Goal: Information Seeking & Learning: Learn about a topic

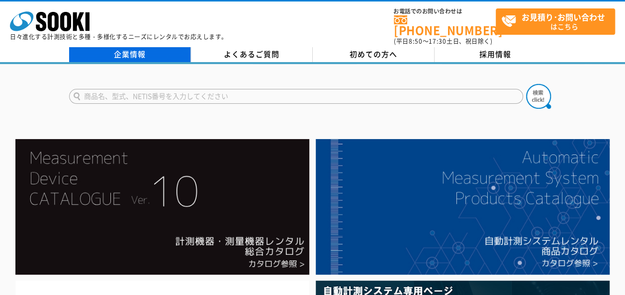
click at [123, 47] on link "企業情報" at bounding box center [130, 54] width 122 height 15
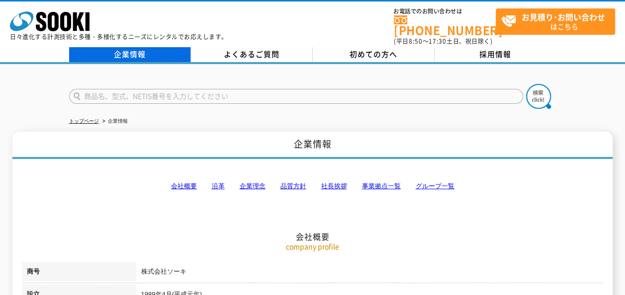
click at [137, 51] on link "企業情報" at bounding box center [130, 54] width 122 height 15
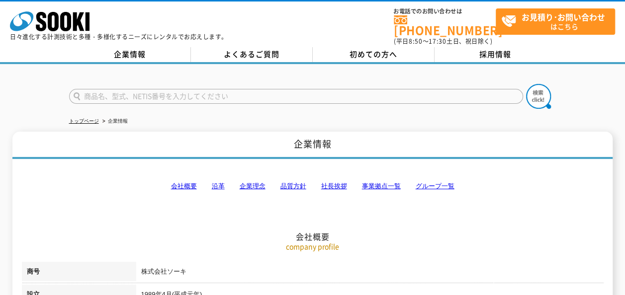
click at [193, 182] on link "会社概要" at bounding box center [184, 185] width 26 height 7
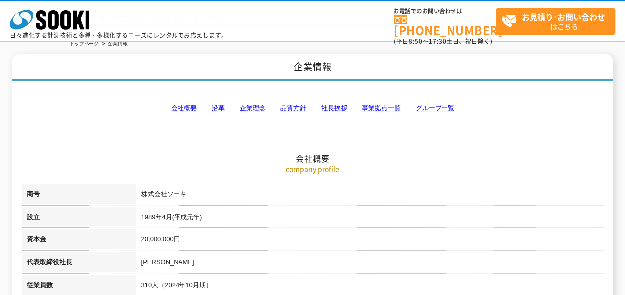
scroll to position [10, 0]
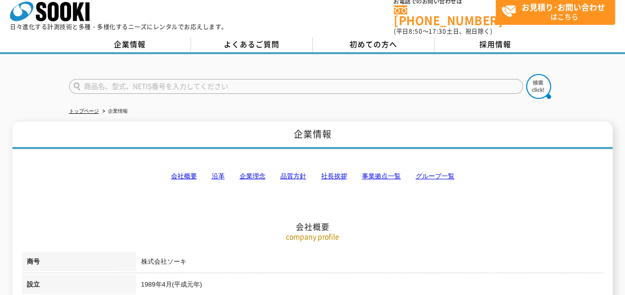
click at [179, 172] on link "会社概要" at bounding box center [184, 175] width 26 height 7
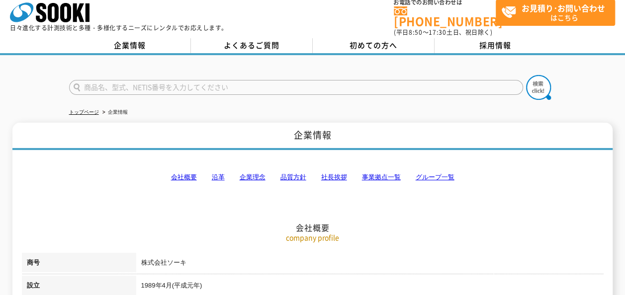
scroll to position [0, 0]
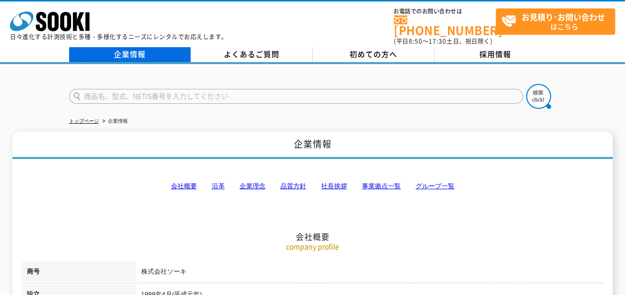
click at [132, 47] on link "企業情報" at bounding box center [130, 54] width 122 height 15
click at [144, 49] on link "企業情報" at bounding box center [130, 54] width 122 height 15
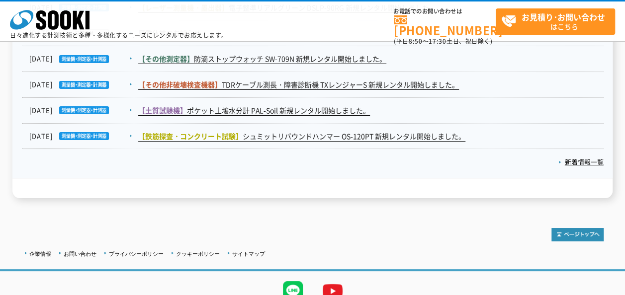
scroll to position [1614, 0]
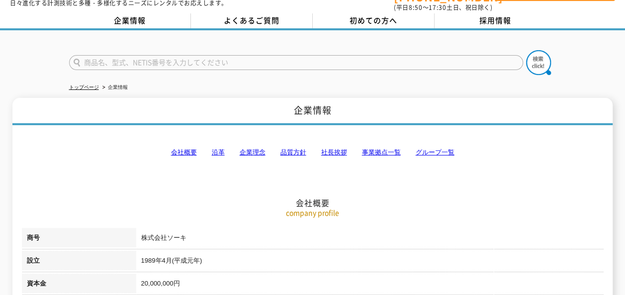
scroll to position [50, 0]
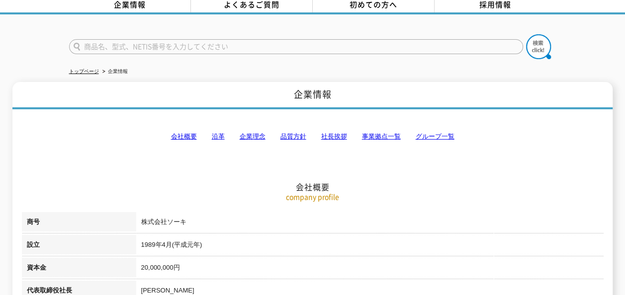
click at [246, 133] on link "企業理念" at bounding box center [253, 136] width 26 height 7
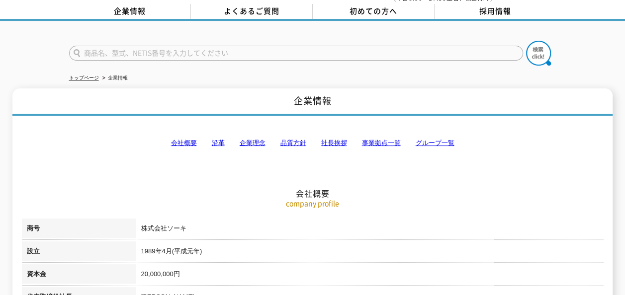
scroll to position [0, 0]
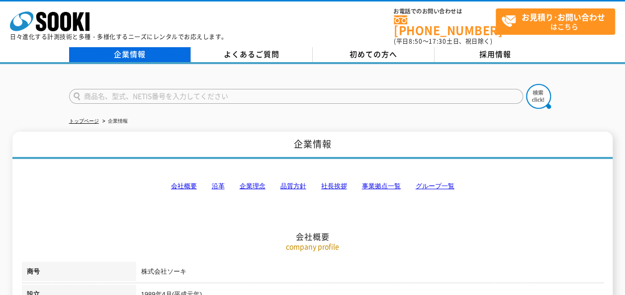
click at [131, 51] on link "企業情報" at bounding box center [130, 54] width 122 height 15
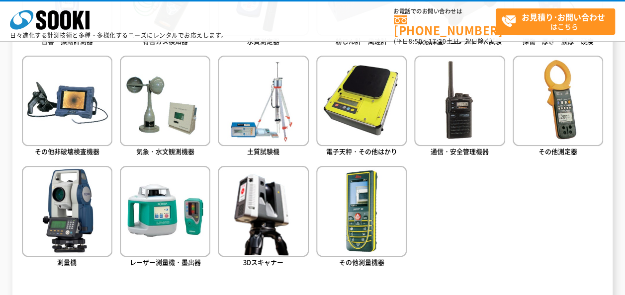
scroll to position [521, 0]
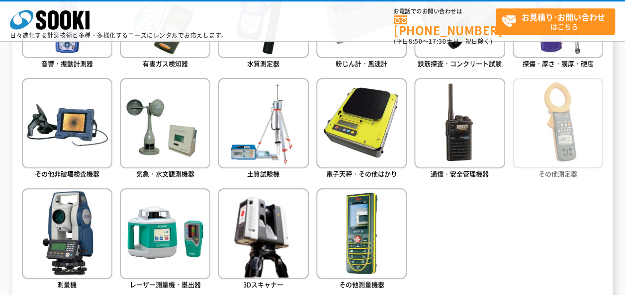
click at [577, 132] on img at bounding box center [557, 123] width 90 height 90
click at [559, 126] on img at bounding box center [557, 123] width 90 height 90
click at [563, 170] on span "その他測定器" at bounding box center [557, 173] width 39 height 9
click at [563, 171] on span "その他測定器" at bounding box center [557, 173] width 39 height 9
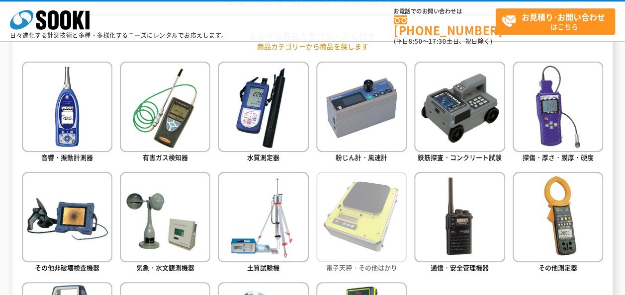
scroll to position [421, 0]
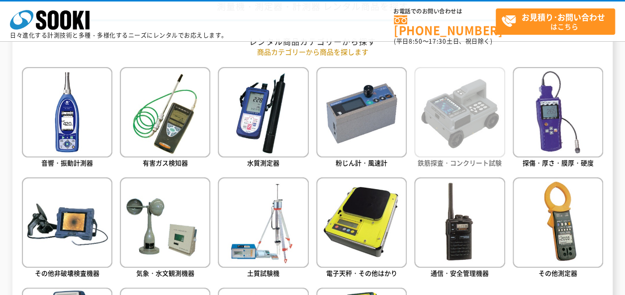
click at [442, 118] on img at bounding box center [459, 112] width 90 height 90
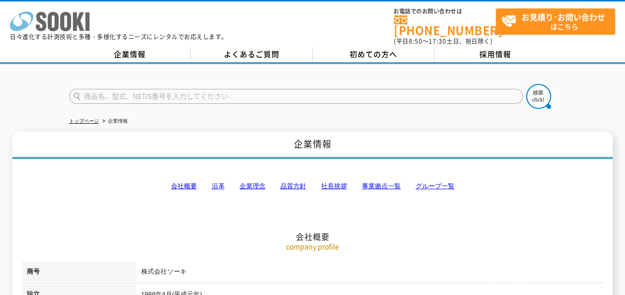
click at [81, 27] on polygon at bounding box center [78, 21] width 11 height 18
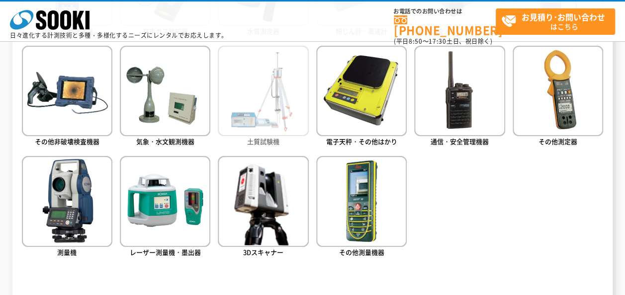
scroll to position [596, 0]
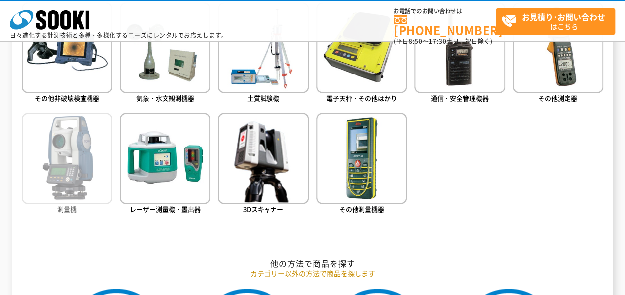
click at [80, 171] on img at bounding box center [67, 158] width 90 height 90
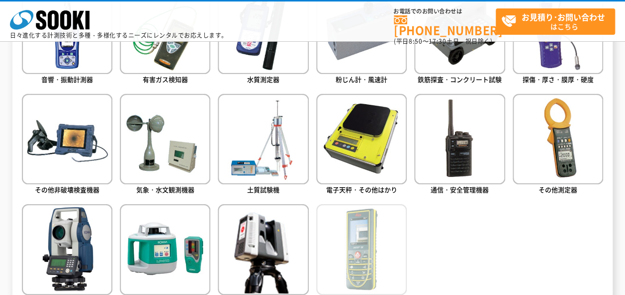
scroll to position [447, 0]
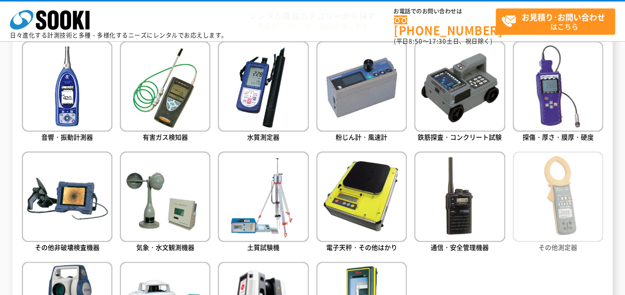
click at [553, 188] on img at bounding box center [557, 197] width 90 height 90
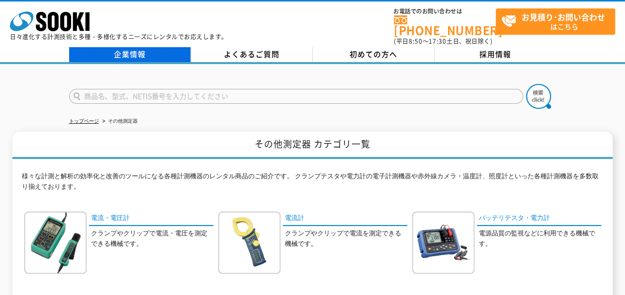
click at [153, 47] on link "企業情報" at bounding box center [130, 54] width 122 height 15
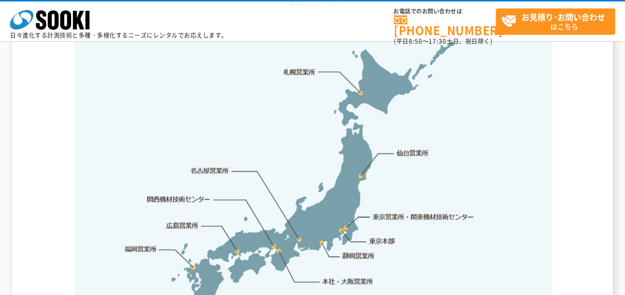
scroll to position [2137, 0]
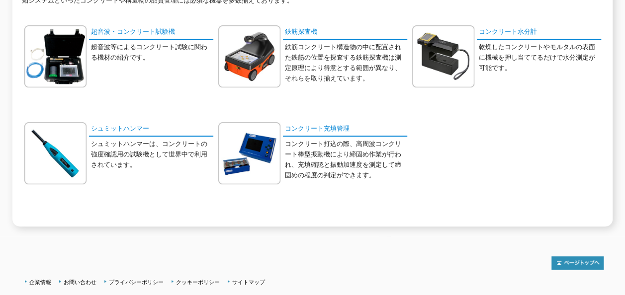
scroll to position [199, 0]
